Goal: Use online tool/utility

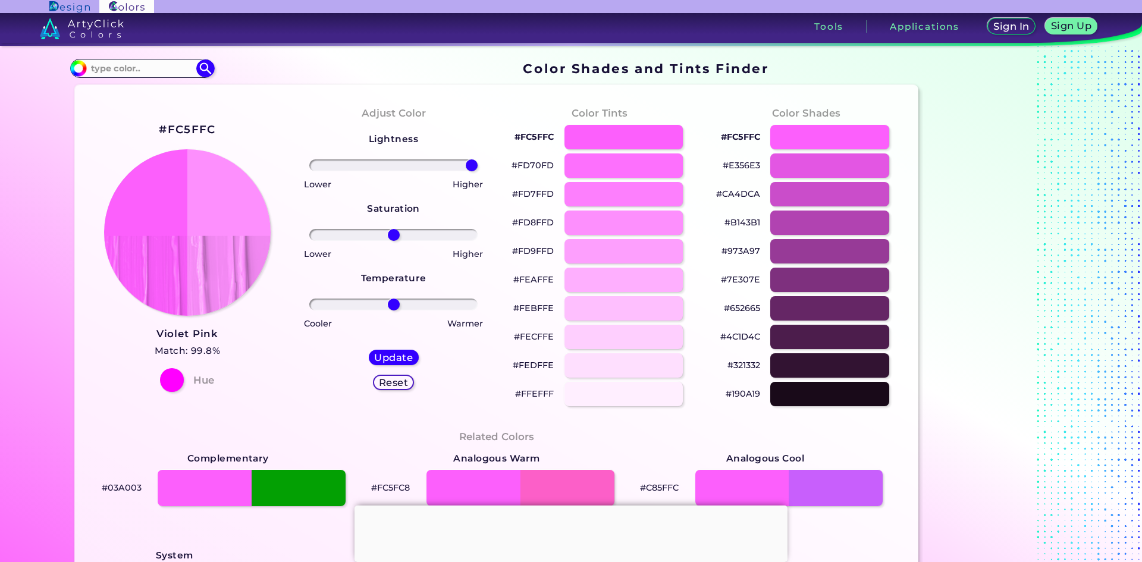
drag, startPoint x: 391, startPoint y: 165, endPoint x: 583, endPoint y: 167, distance: 192.2
type input "100"
click at [478, 167] on input "range" at bounding box center [393, 165] width 168 height 12
drag, startPoint x: 391, startPoint y: 234, endPoint x: 522, endPoint y: 235, distance: 130.9
type input "100"
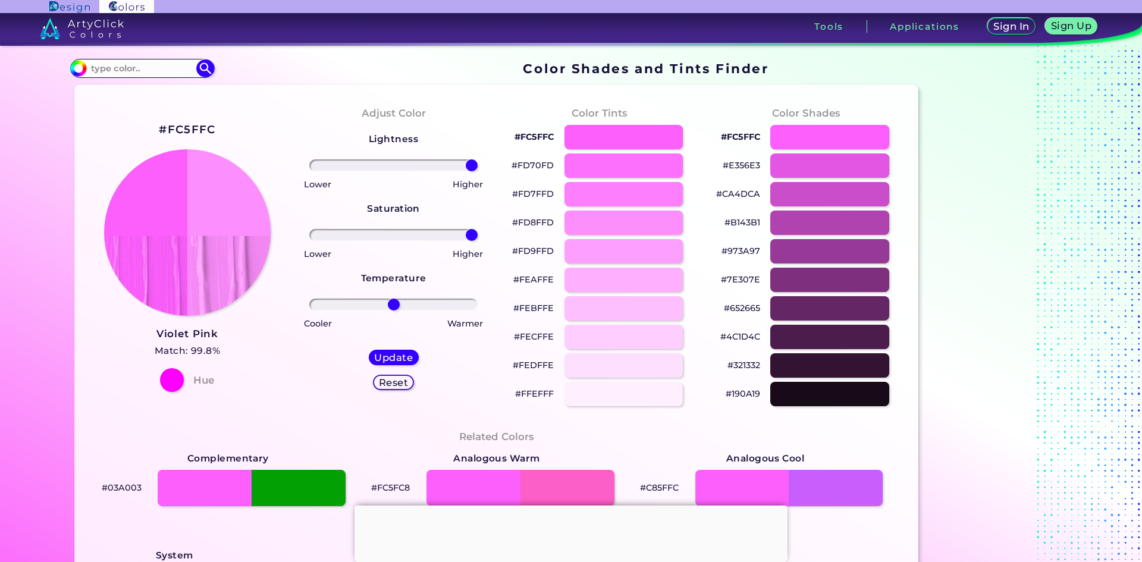
click at [478, 235] on input "range" at bounding box center [393, 235] width 168 height 12
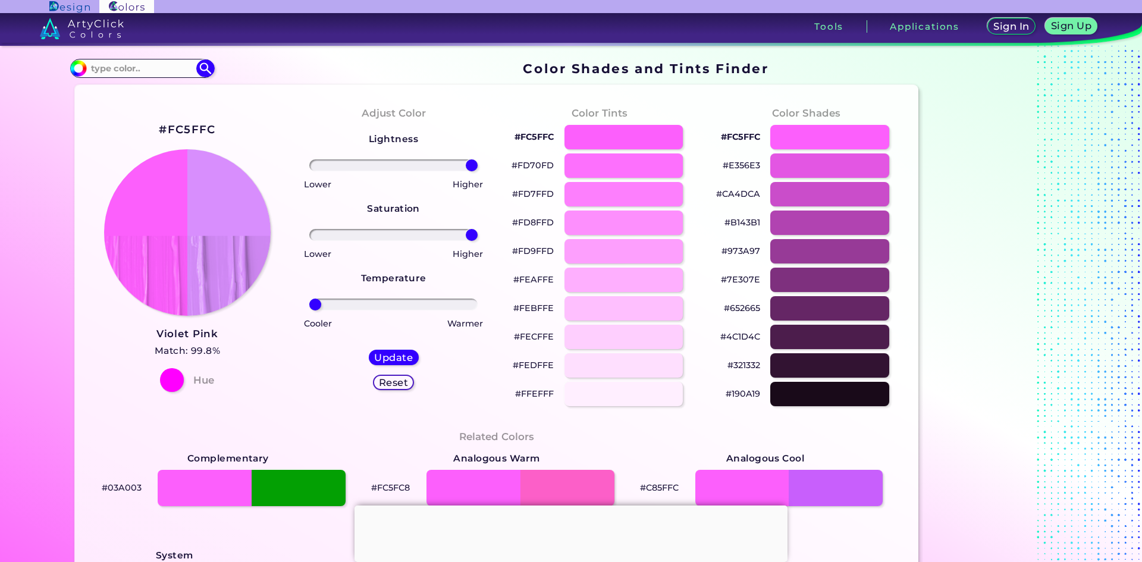
drag, startPoint x: 392, startPoint y: 303, endPoint x: 242, endPoint y: 305, distance: 149.9
type input "-100"
click at [309, 305] on input "range" at bounding box center [393, 305] width 168 height 12
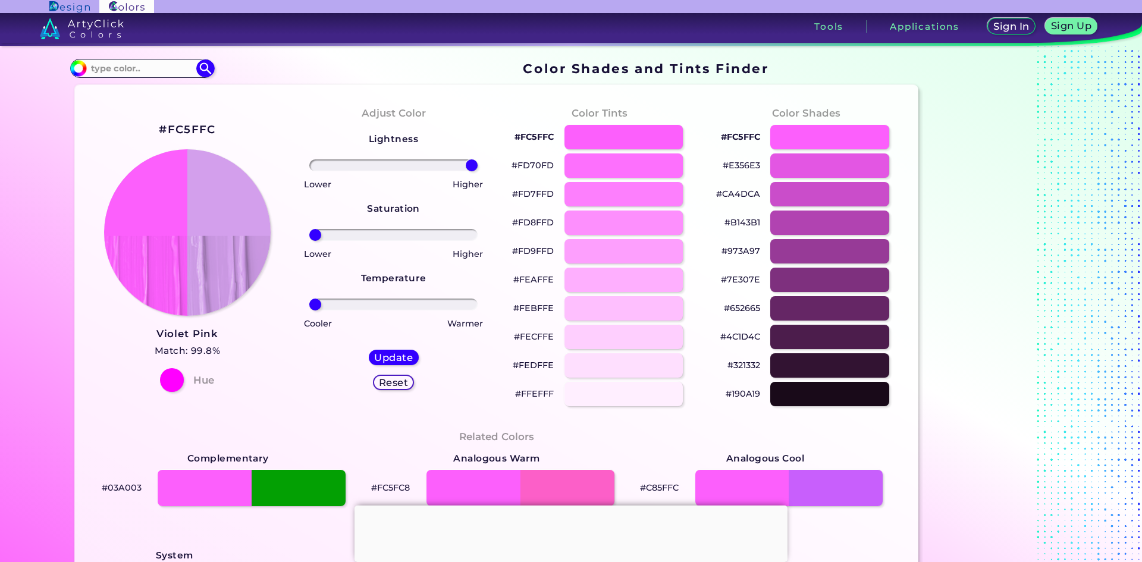
drag, startPoint x: 471, startPoint y: 236, endPoint x: 168, endPoint y: 253, distance: 303.3
type input "-100"
click at [309, 241] on input "range" at bounding box center [393, 235] width 168 height 12
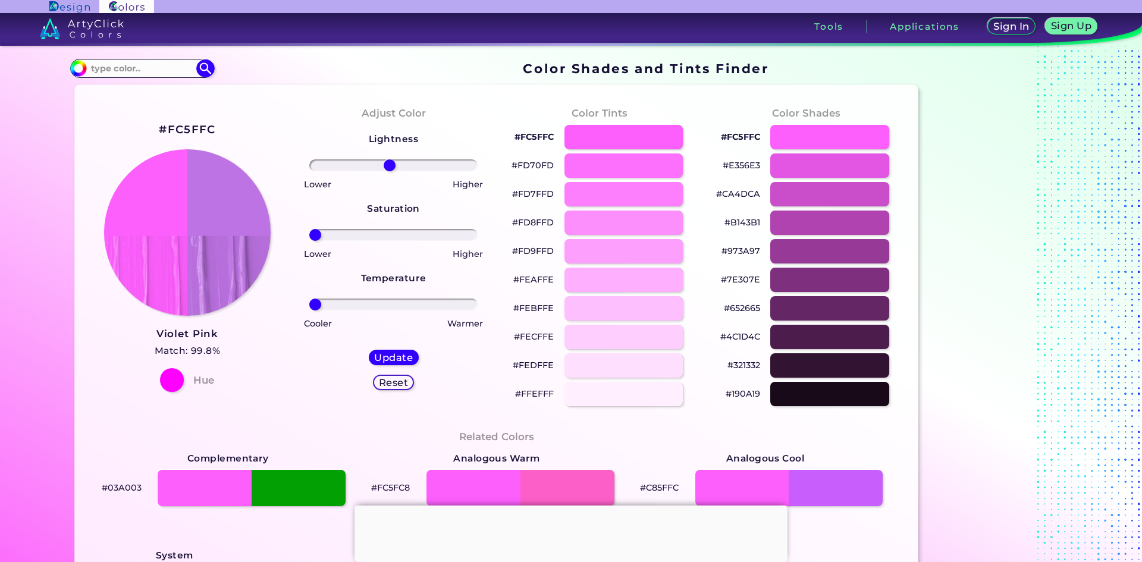
drag, startPoint x: 469, startPoint y: 159, endPoint x: 378, endPoint y: 202, distance: 100.3
click at [387, 171] on input "range" at bounding box center [393, 165] width 168 height 12
click at [393, 384] on h5 "Reset" at bounding box center [393, 382] width 27 height 9
type input "0"
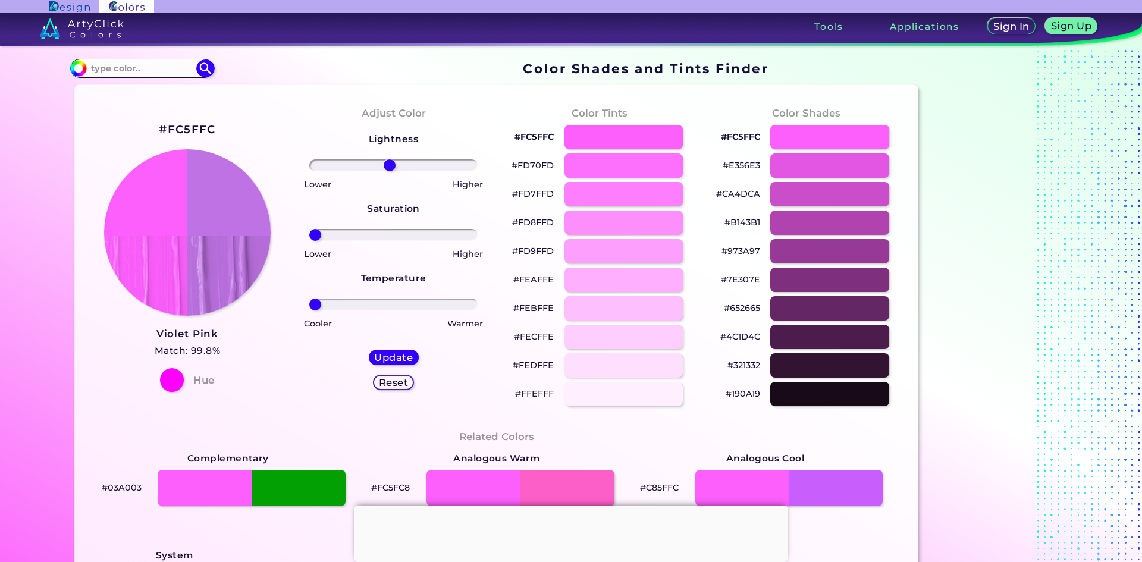
type input "0"
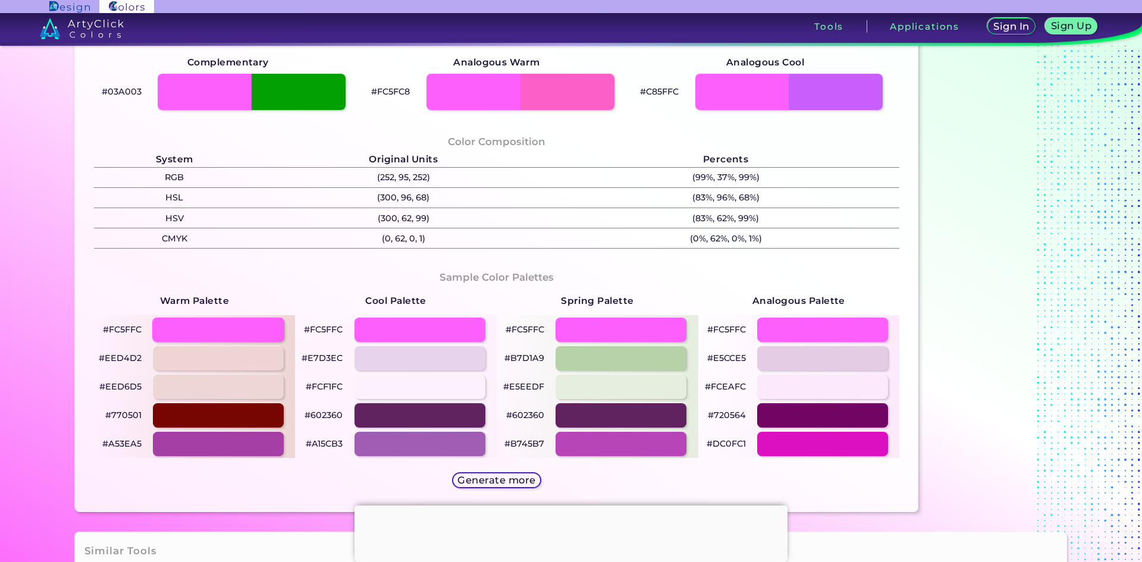
scroll to position [416, 0]
